Goal: Information Seeking & Learning: Find specific fact

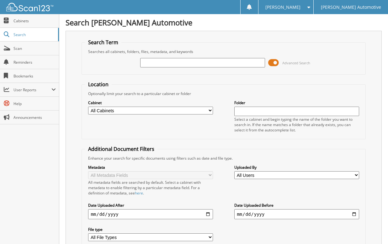
drag, startPoint x: 0, startPoint y: 0, endPoint x: 152, endPoint y: 62, distance: 163.7
click at [152, 62] on input "text" at bounding box center [202, 62] width 125 height 9
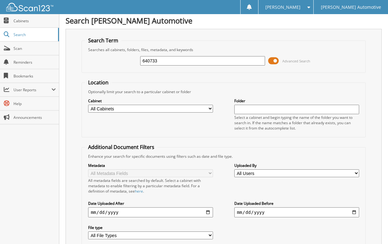
scroll to position [51, 0]
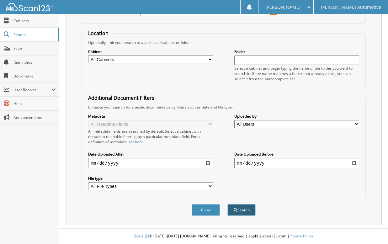
type input "640733"
click at [241, 211] on button "Search" at bounding box center [241, 210] width 28 height 12
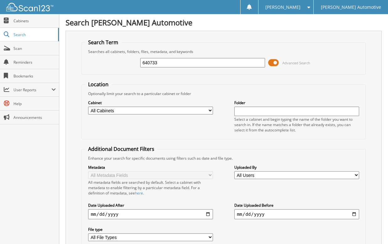
click at [242, 110] on input "text" at bounding box center [296, 111] width 125 height 9
type input "640733"
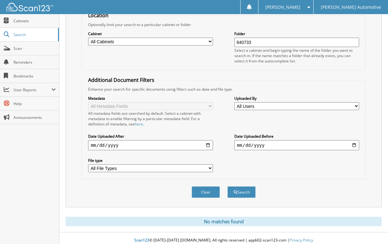
scroll to position [73, 0]
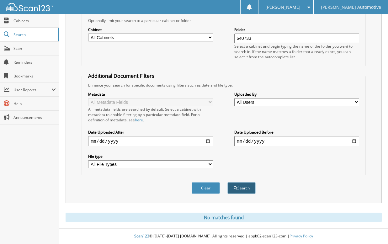
click at [243, 187] on button "Search" at bounding box center [241, 188] width 28 height 12
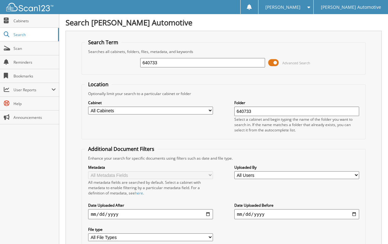
drag, startPoint x: 262, startPoint y: 112, endPoint x: 220, endPoint y: 112, distance: 42.4
click at [220, 112] on div "Cabinet All Cabinets PARTS SERVICE RO Needs Filing Folder 640733" at bounding box center [223, 116] width 277 height 40
click at [21, 49] on span "Scan" at bounding box center [34, 48] width 42 height 5
